Goal: Browse casually

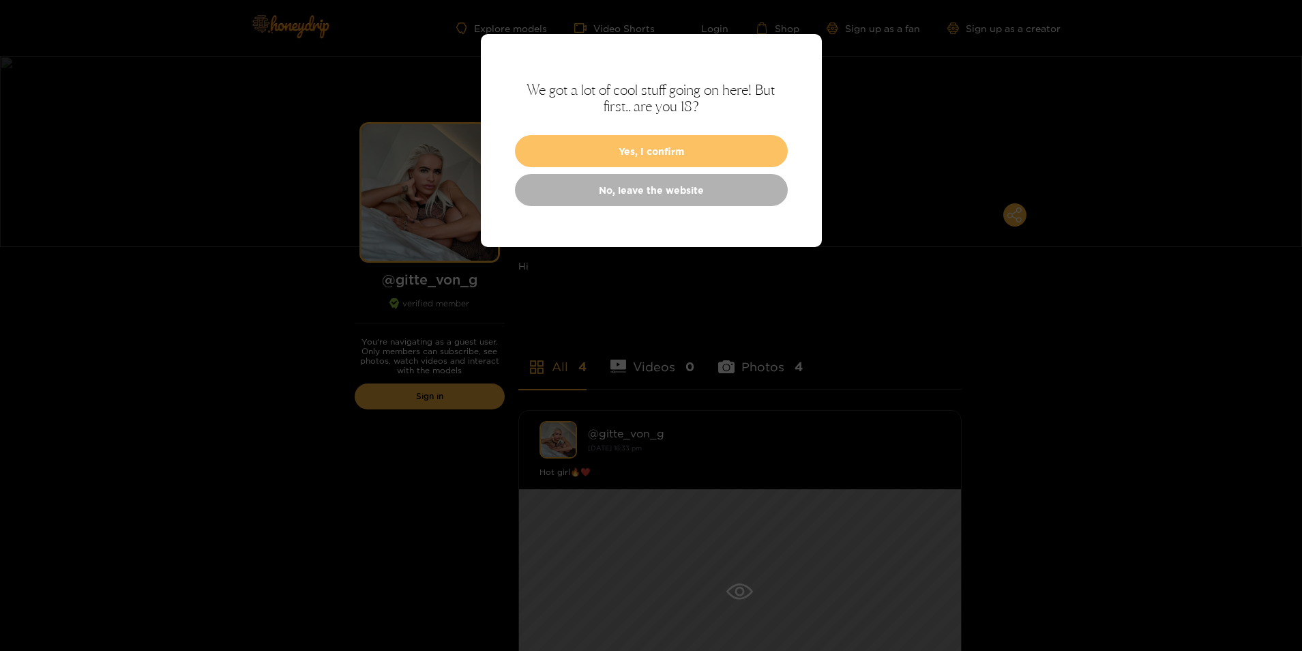
click at [649, 142] on button "Yes, I confirm" at bounding box center [651, 151] width 273 height 32
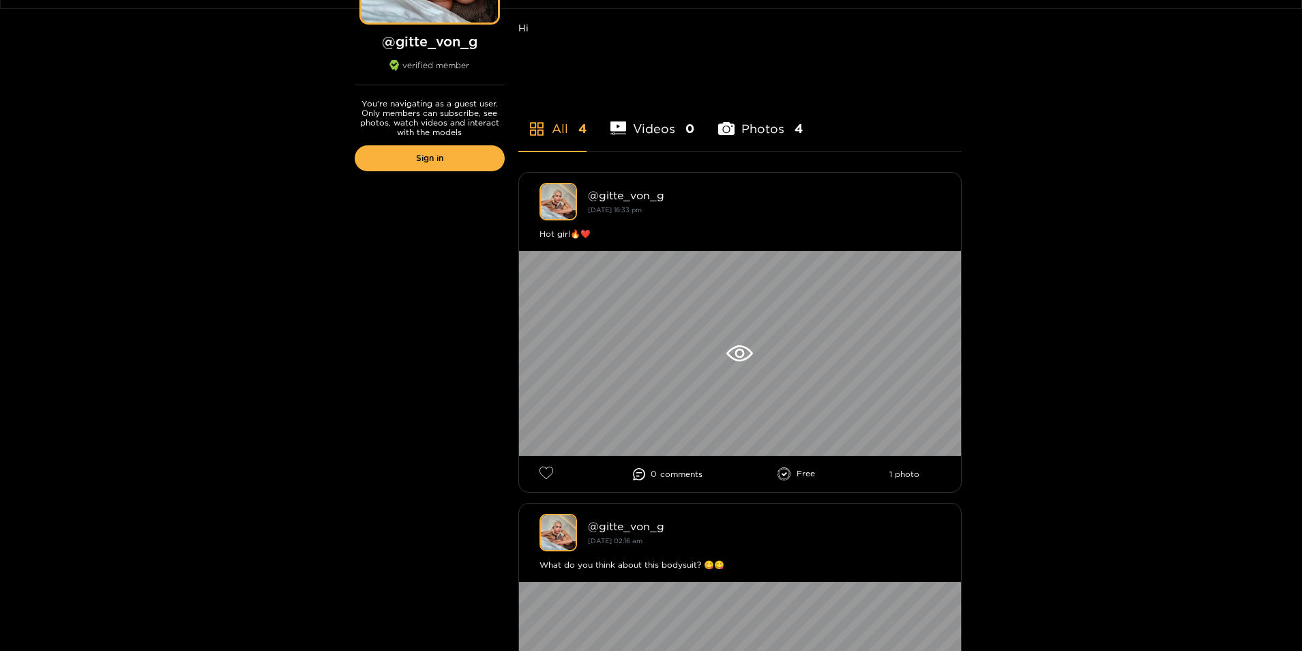
scroll to position [205, 0]
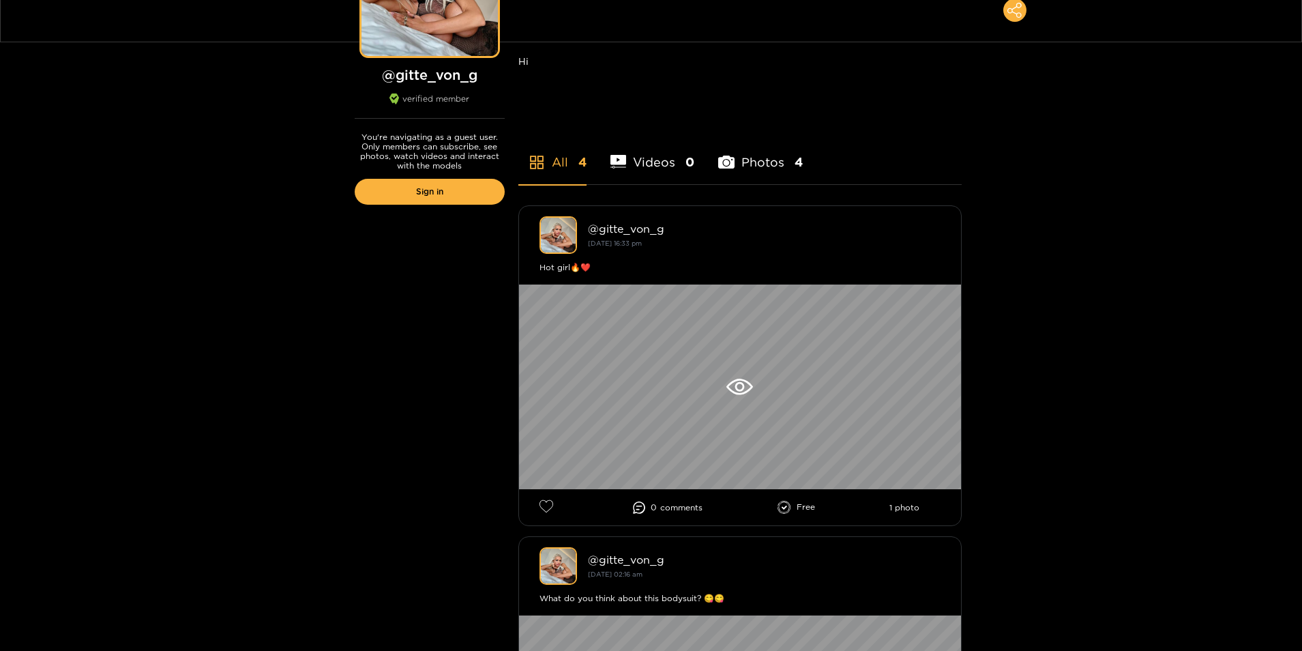
click at [640, 159] on li "Videos 0" at bounding box center [652, 153] width 85 height 61
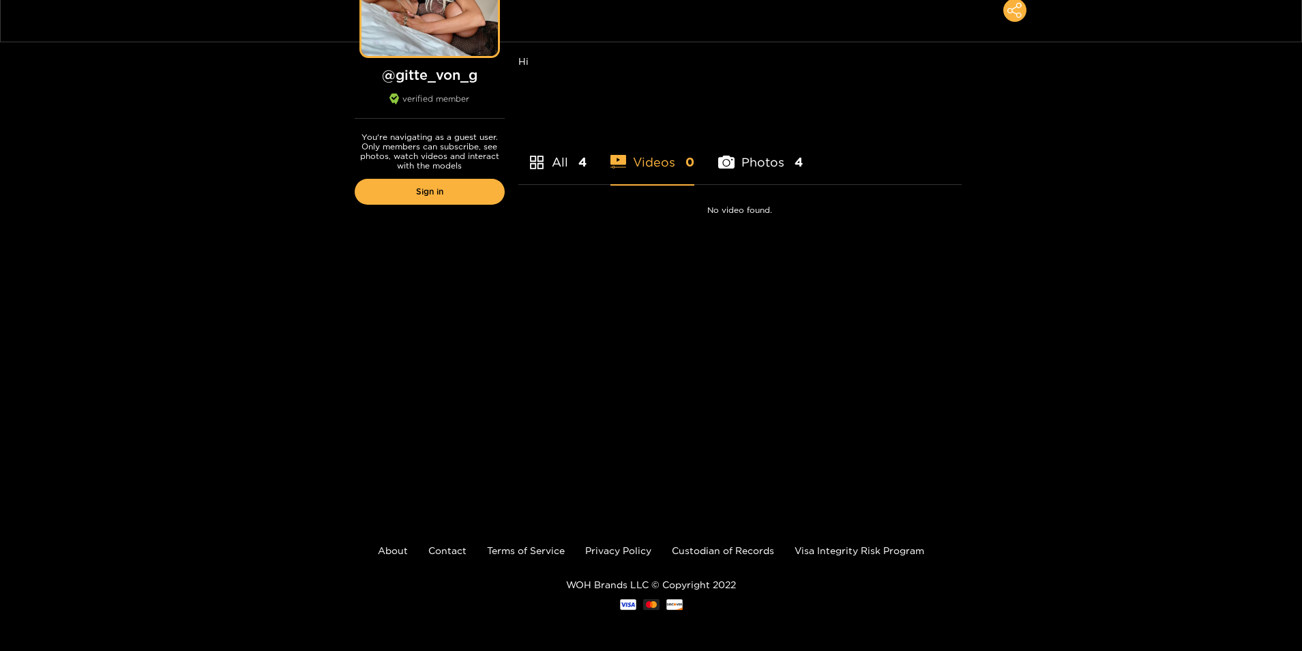
scroll to position [0, 0]
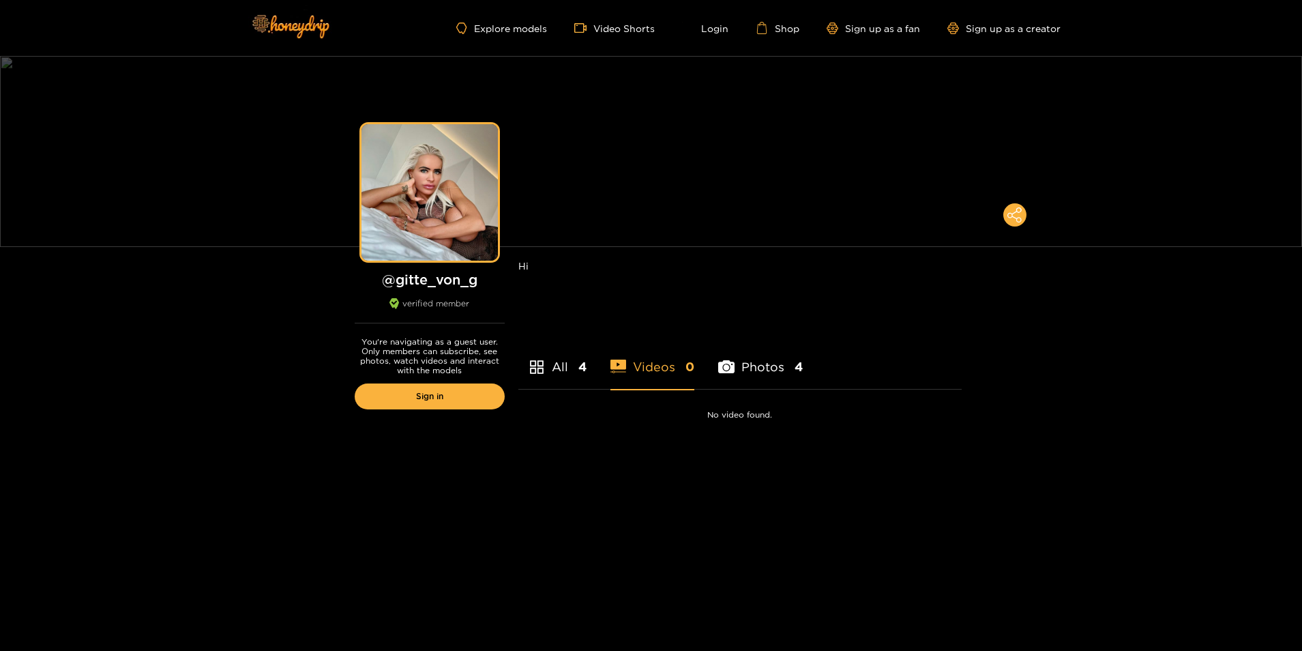
click at [775, 362] on li "Photos 4" at bounding box center [760, 357] width 85 height 61
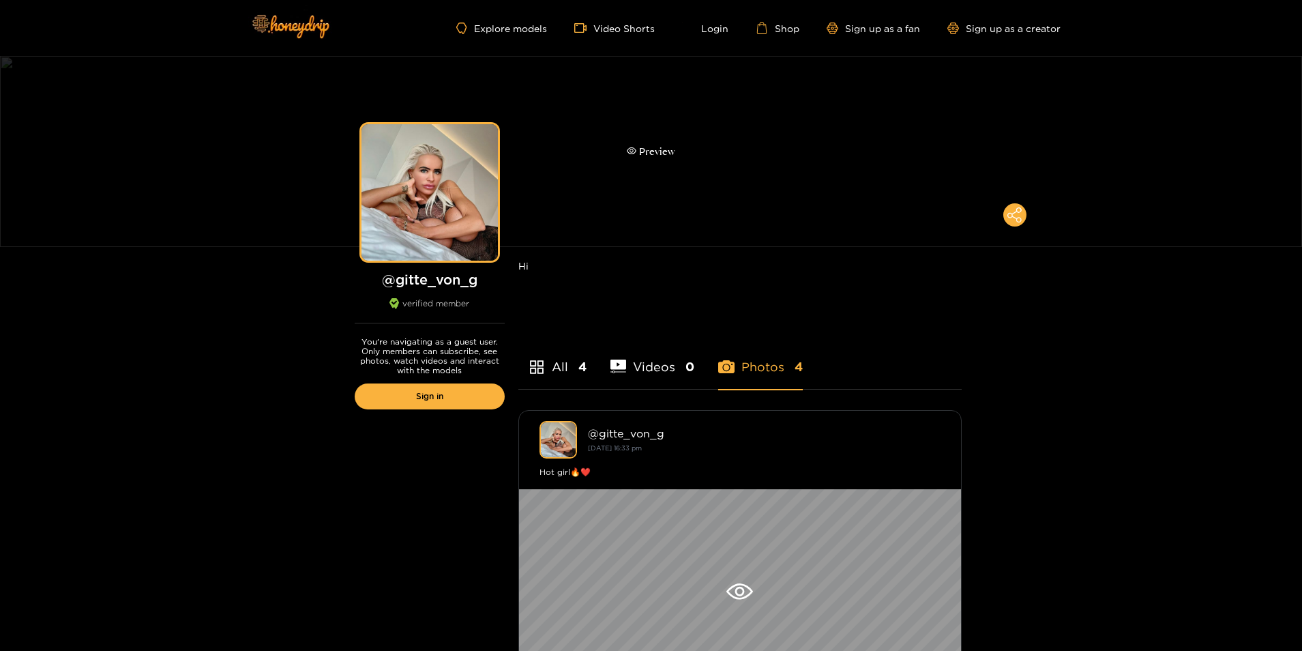
scroll to position [273, 0]
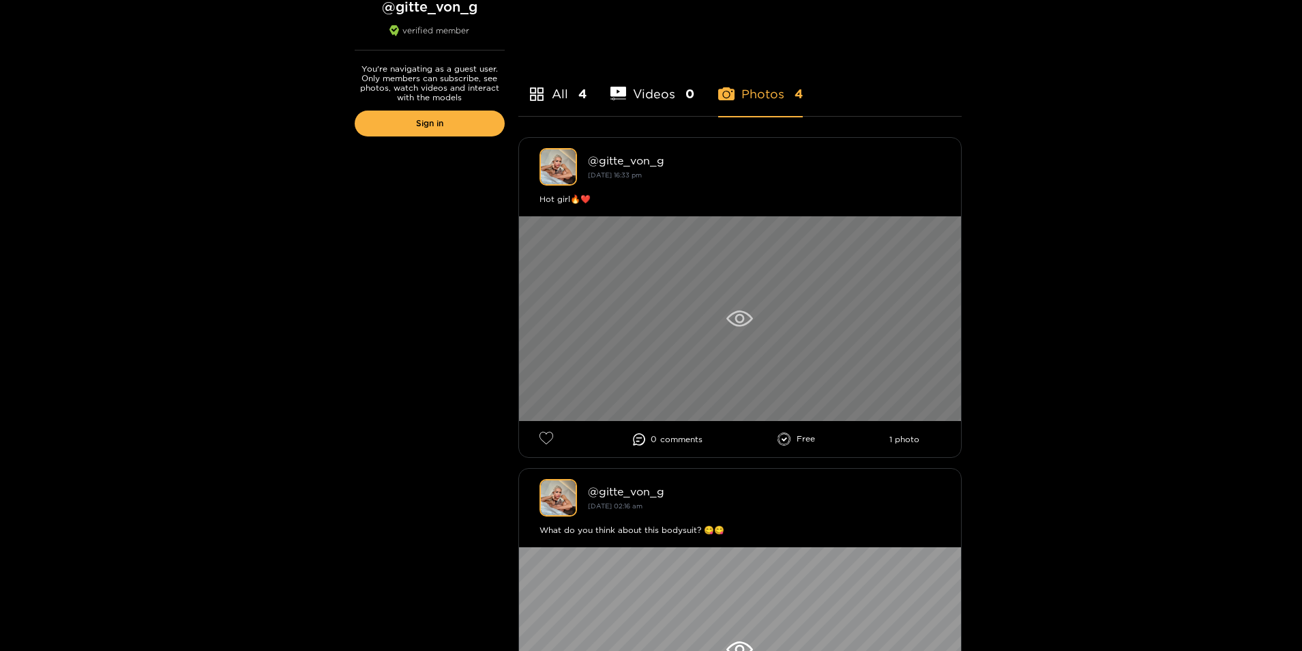
click at [739, 316] on icon at bounding box center [739, 318] width 27 height 16
